Goal: Entertainment & Leisure: Consume media (video, audio)

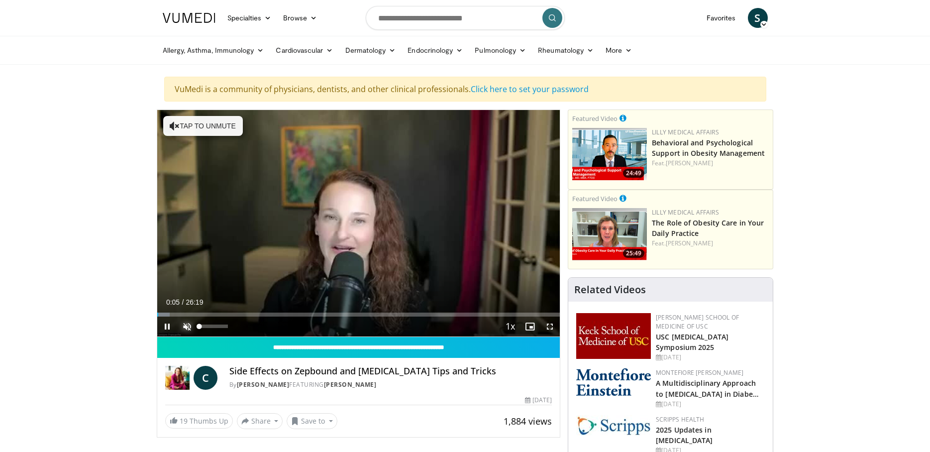
click at [187, 323] on span "Video Player" at bounding box center [187, 327] width 20 height 20
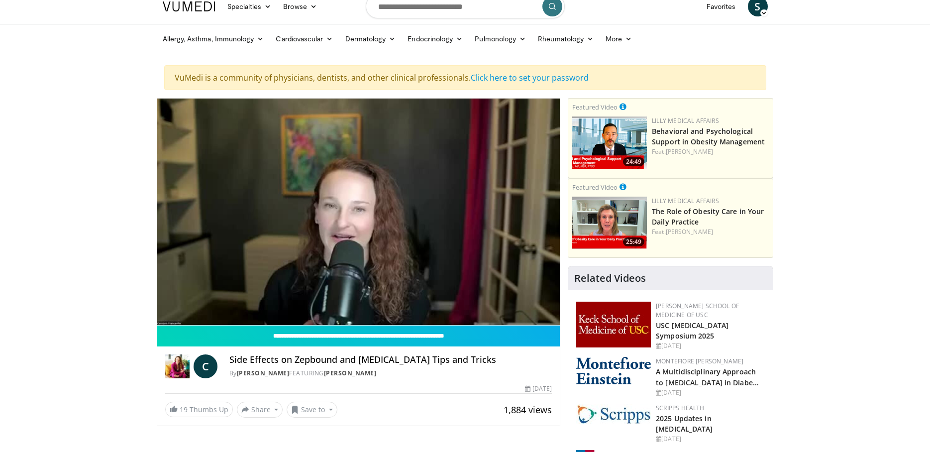
scroll to position [50, 0]
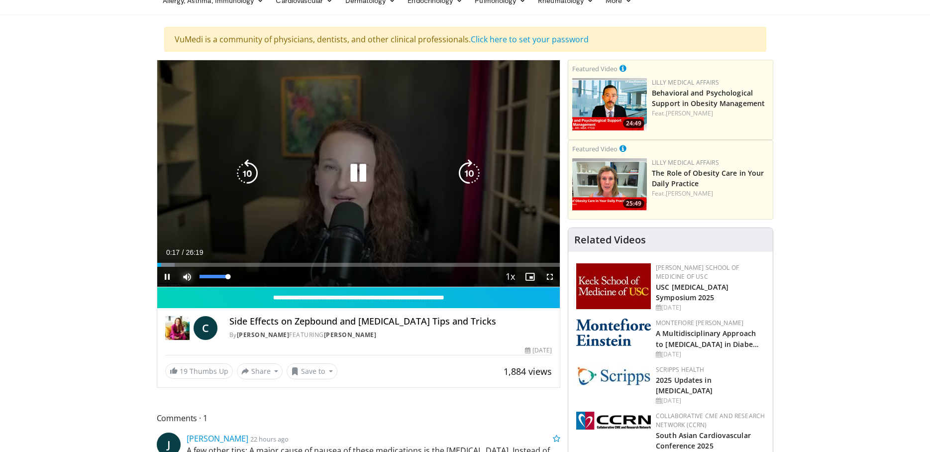
click at [189, 276] on span "Video Player" at bounding box center [187, 277] width 20 height 20
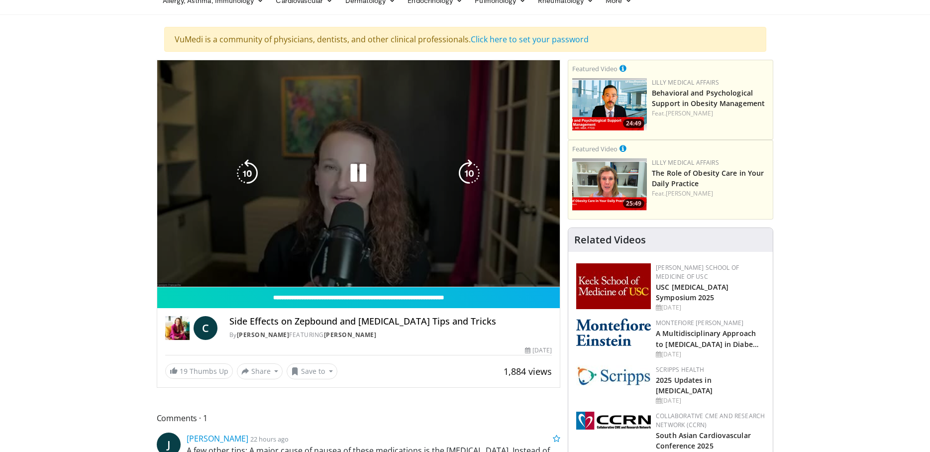
click at [188, 276] on video-js "**********" at bounding box center [358, 173] width 403 height 227
click at [188, 276] on div "10 seconds Tap to unmute" at bounding box center [358, 173] width 403 height 227
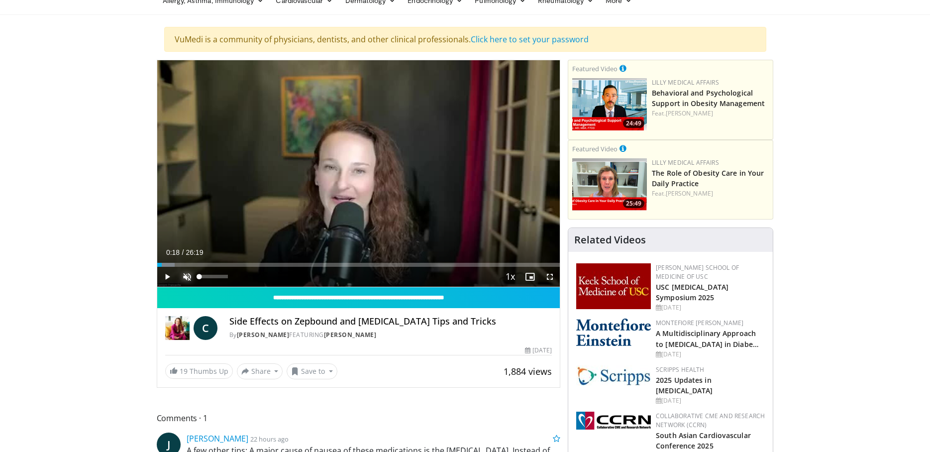
click at [188, 277] on span "Video Player" at bounding box center [187, 277] width 20 height 20
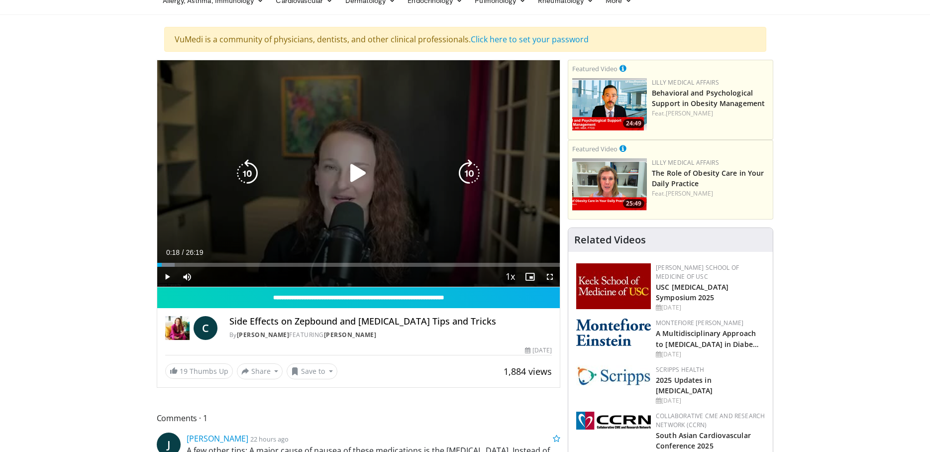
click at [357, 177] on icon "Video Player" at bounding box center [359, 173] width 28 height 28
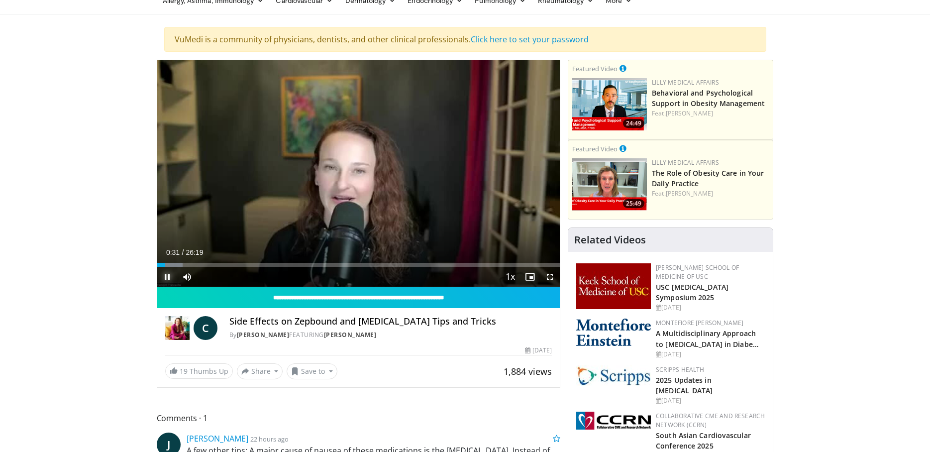
click at [166, 278] on span "Video Player" at bounding box center [167, 277] width 20 height 20
